Goal: Information Seeking & Learning: Learn about a topic

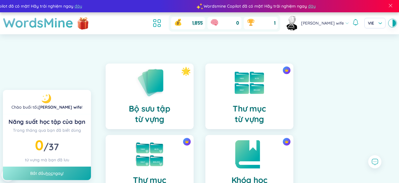
scroll to position [2, 0]
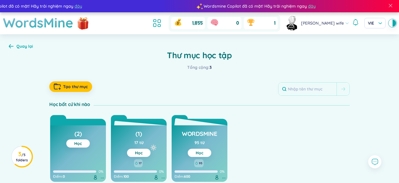
click at [199, 151] on link "Học" at bounding box center [200, 153] width 8 height 5
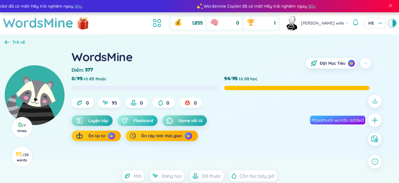
click at [132, 119] on button "Flashcard" at bounding box center [137, 121] width 40 height 11
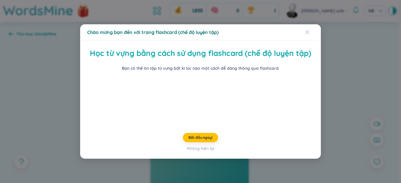
click at [307, 30] on icon "Close" at bounding box center [307, 32] width 4 height 4
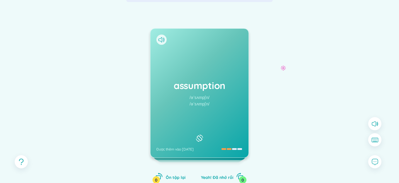
scroll to position [59, 0]
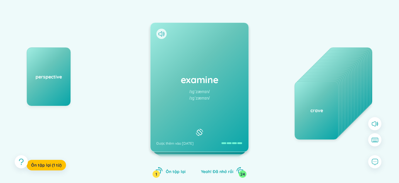
click at [181, 80] on h1 "examine" at bounding box center [199, 79] width 86 height 13
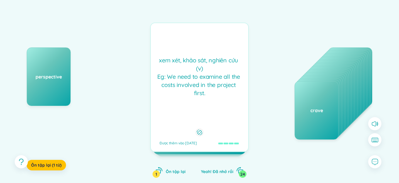
click at [181, 80] on h1 "examine" at bounding box center [199, 79] width 86 height 13
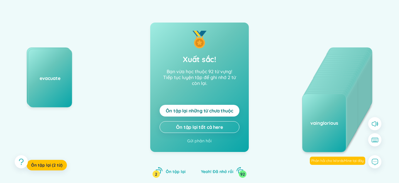
click at [200, 114] on span "Ôn tập lại những từ chưa thuộc" at bounding box center [199, 111] width 67 height 6
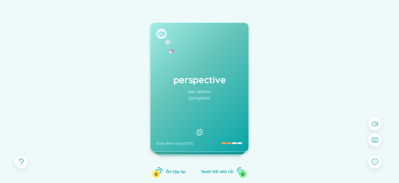
click at [161, 33] on icon at bounding box center [161, 33] width 6 height 5
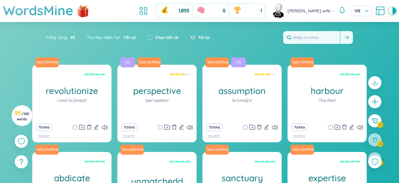
click at [300, 39] on input "text" at bounding box center [311, 37] width 57 height 13
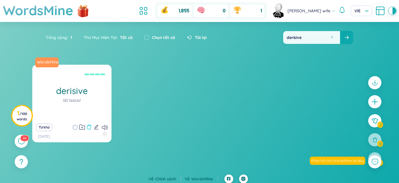
type input "derisive"
click at [90, 128] on icon "delete" at bounding box center [89, 127] width 5 height 5
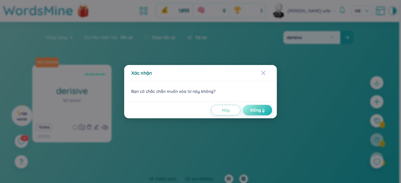
click at [257, 111] on span "Đồng ý" at bounding box center [257, 110] width 14 height 6
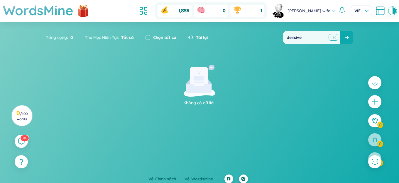
click at [333, 38] on button at bounding box center [333, 37] width 9 height 7
click at [323, 38] on input "text" at bounding box center [311, 37] width 57 height 13
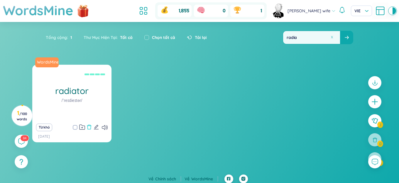
type input "radia"
click at [88, 128] on icon "delete" at bounding box center [89, 127] width 5 height 5
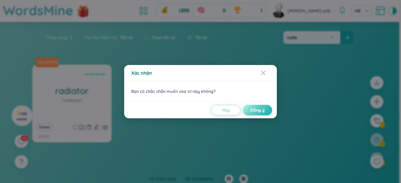
click at [249, 110] on button "Đồng ý" at bounding box center [257, 110] width 29 height 11
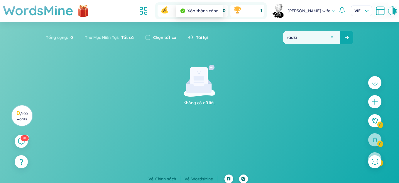
click at [332, 38] on button at bounding box center [332, 37] width 4 height 4
click at [325, 38] on input "text" at bounding box center [311, 37] width 57 height 13
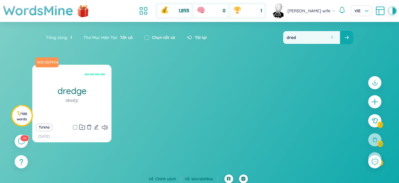
type input "dred"
click at [90, 127] on icon "delete" at bounding box center [89, 127] width 5 height 5
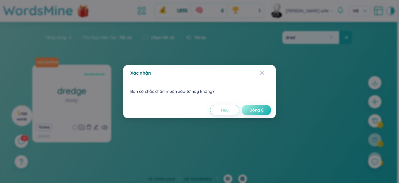
click at [259, 108] on span "Đồng ý" at bounding box center [256, 110] width 14 height 6
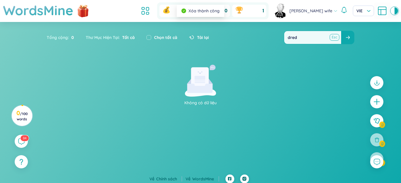
click at [332, 37] on button at bounding box center [334, 37] width 9 height 7
click at [325, 37] on input "text" at bounding box center [312, 37] width 57 height 13
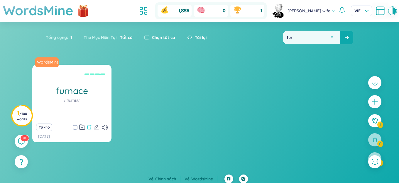
type input "fur"
click at [90, 127] on icon "delete" at bounding box center [89, 127] width 5 height 5
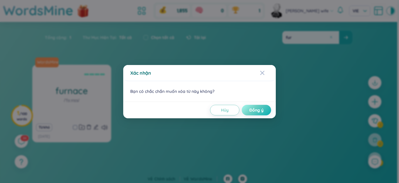
click at [255, 113] on span "Đồng ý" at bounding box center [256, 110] width 14 height 6
click at [257, 110] on span "Đồng ý" at bounding box center [260, 110] width 14 height 6
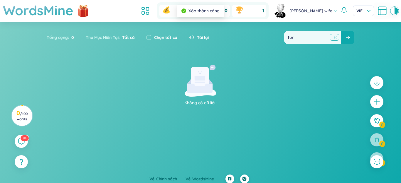
click at [330, 38] on input "fur" at bounding box center [312, 37] width 57 height 13
click at [332, 37] on button at bounding box center [333, 37] width 4 height 4
click at [325, 37] on input "text" at bounding box center [312, 37] width 57 height 13
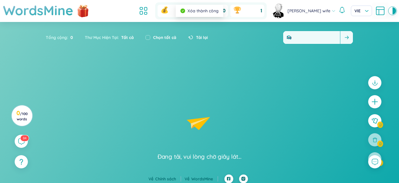
type input "har"
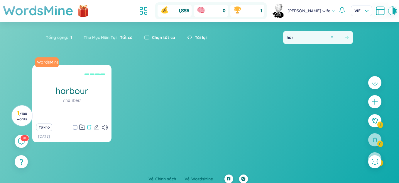
type input "har"
click at [90, 126] on icon "delete" at bounding box center [89, 127] width 4 height 5
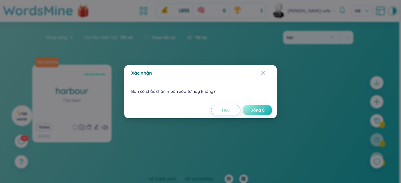
click at [257, 108] on span "Đồng ý" at bounding box center [257, 110] width 14 height 6
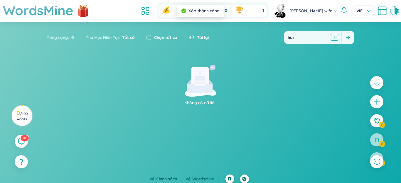
click at [332, 37] on button at bounding box center [334, 37] width 9 height 7
click at [324, 37] on input "text" at bounding box center [311, 37] width 57 height 13
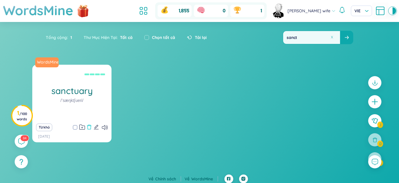
type input "sanct"
click at [90, 125] on icon "delete" at bounding box center [89, 127] width 4 height 5
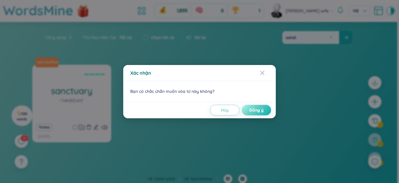
click at [259, 111] on span "Đồng ý" at bounding box center [256, 110] width 14 height 6
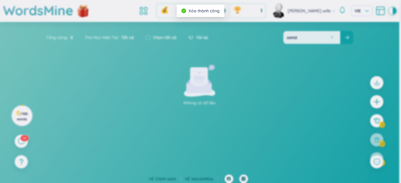
click at [331, 36] on button at bounding box center [332, 37] width 4 height 4
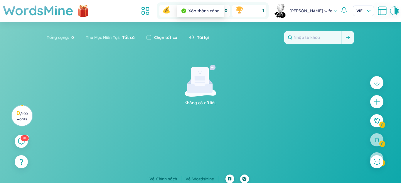
click at [325, 38] on input "text" at bounding box center [312, 37] width 57 height 13
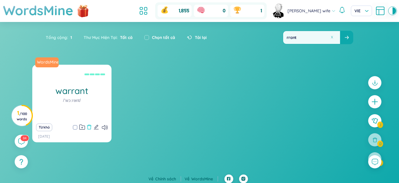
type input "rrant"
click at [91, 126] on icon "delete" at bounding box center [89, 127] width 5 height 5
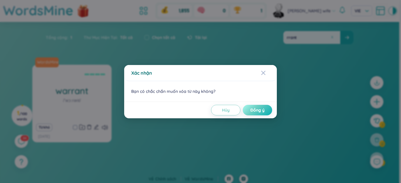
click at [259, 112] on span "Đồng ý" at bounding box center [257, 110] width 14 height 6
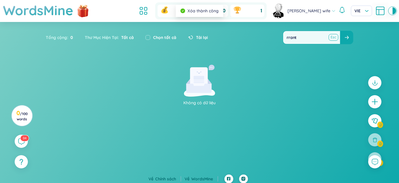
click at [332, 39] on button at bounding box center [333, 37] width 9 height 7
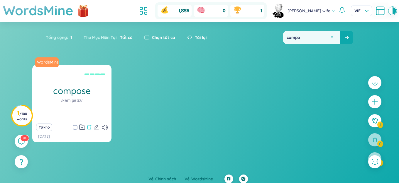
type input "compo"
click at [87, 128] on icon "delete" at bounding box center [89, 127] width 5 height 5
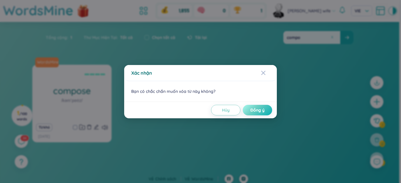
click at [255, 110] on span "Đồng ý" at bounding box center [257, 110] width 14 height 6
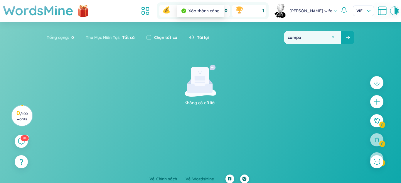
click at [332, 37] on button at bounding box center [333, 37] width 4 height 4
click at [327, 38] on input "text" at bounding box center [312, 37] width 57 height 13
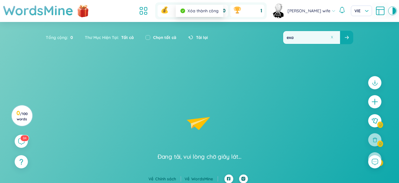
type input "exam"
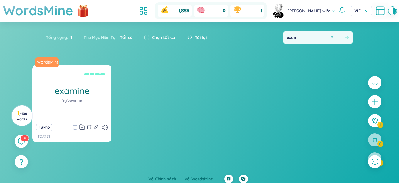
type input "exam"
click at [89, 127] on icon "delete" at bounding box center [89, 127] width 5 height 5
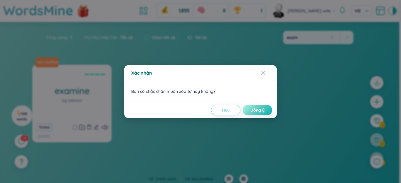
click at [257, 108] on span "Đồng ý" at bounding box center [257, 110] width 14 height 6
